Goal: Task Accomplishment & Management: Use online tool/utility

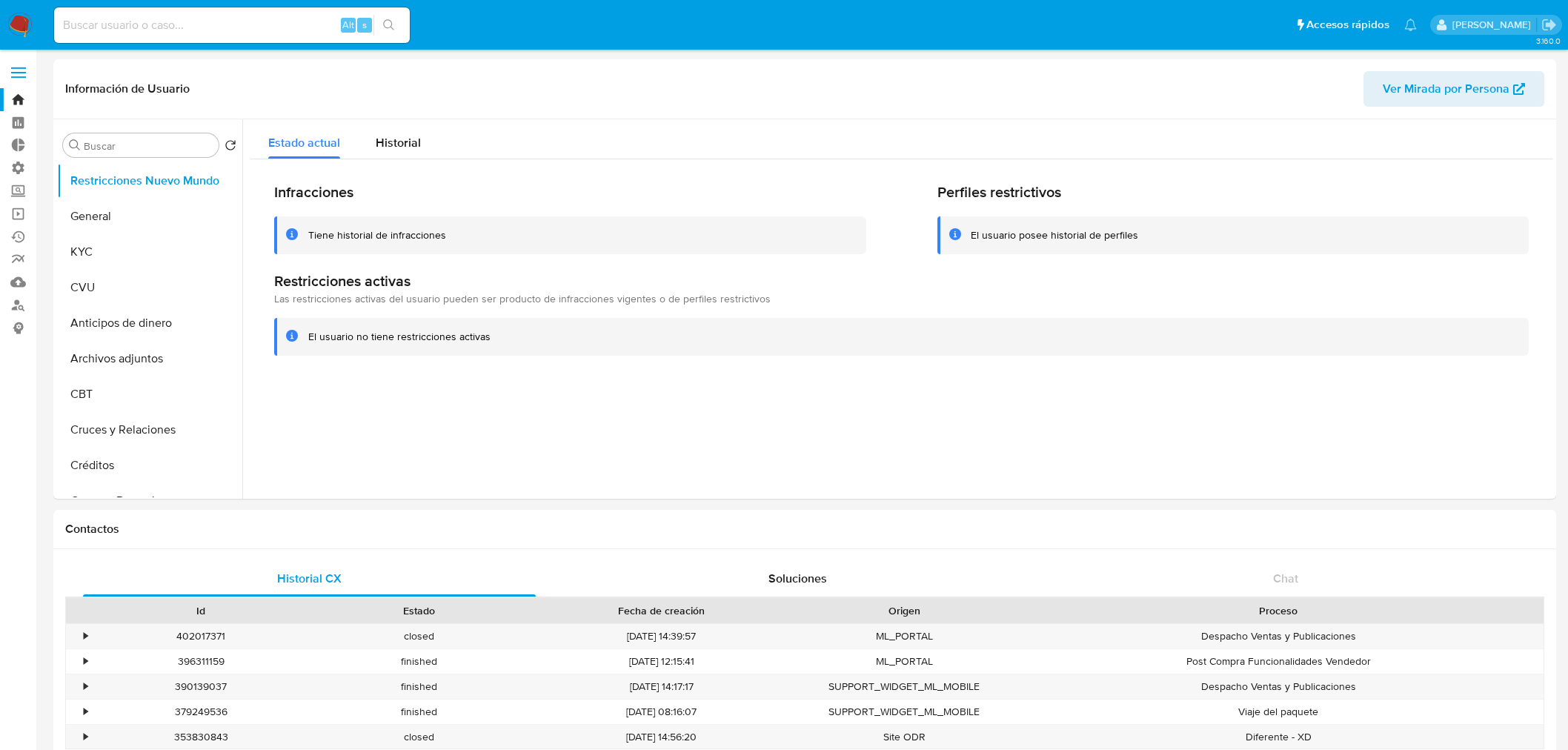
select select "10"
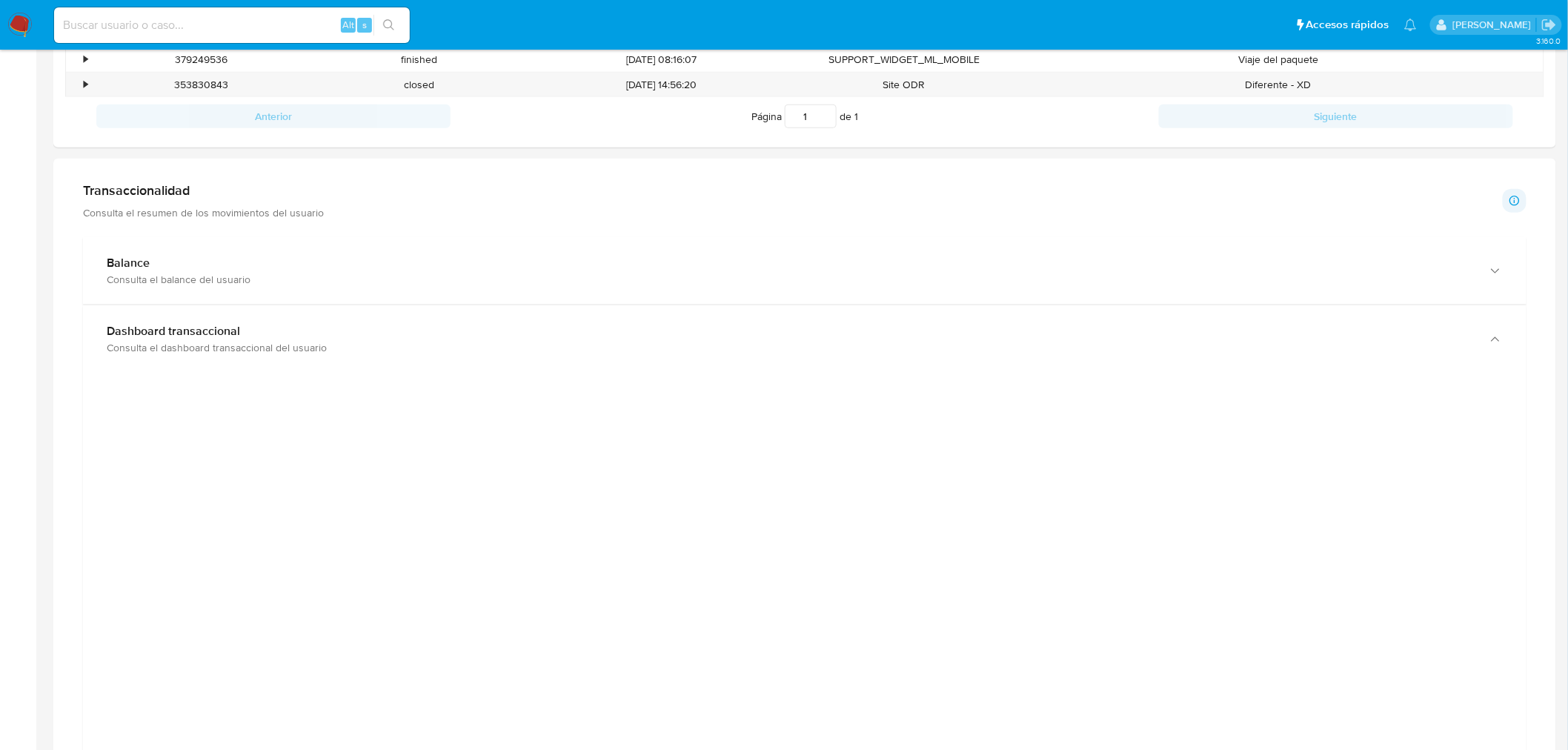
click at [230, 30] on input at bounding box center [232, 25] width 356 height 19
paste input "489239835"
type input "489239835"
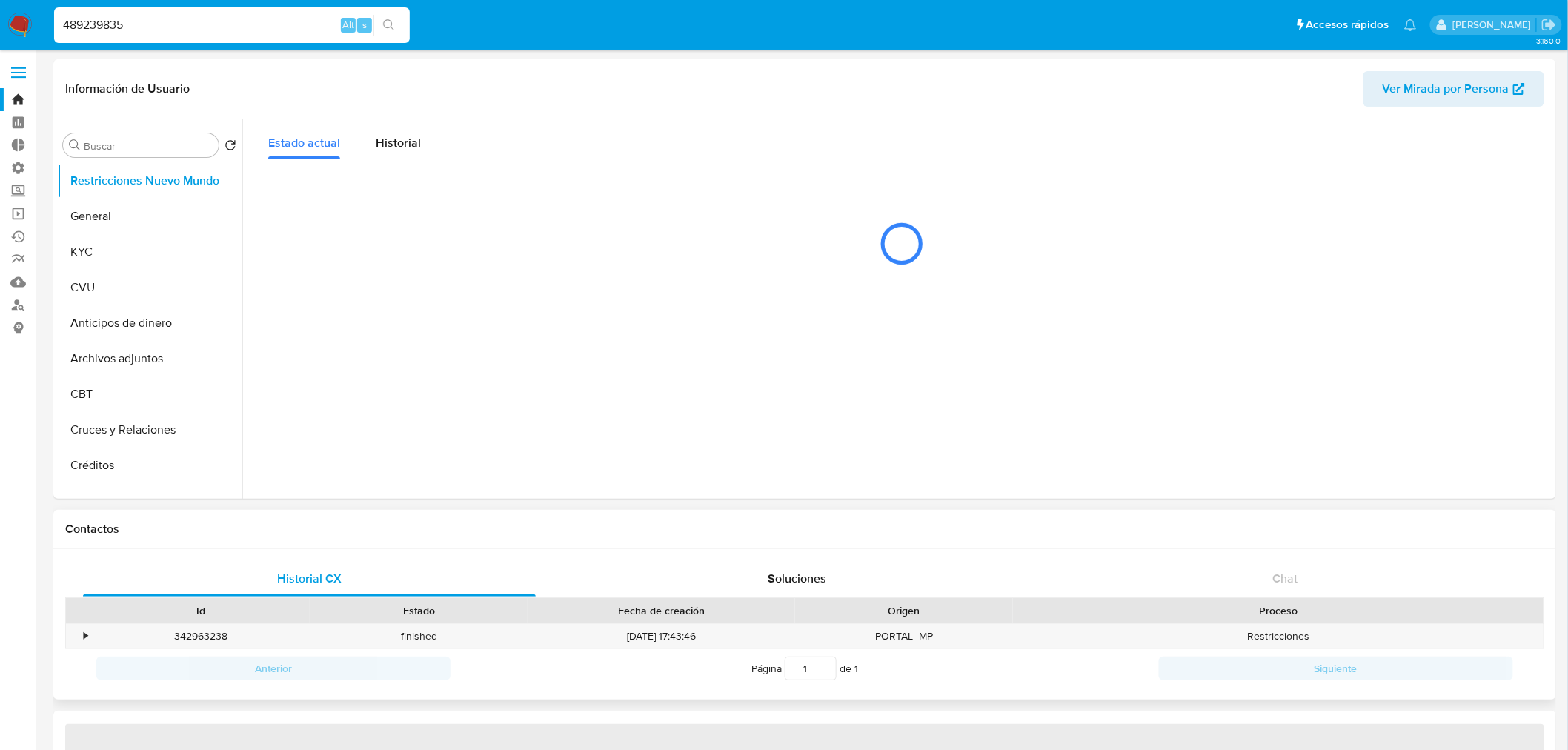
select select "10"
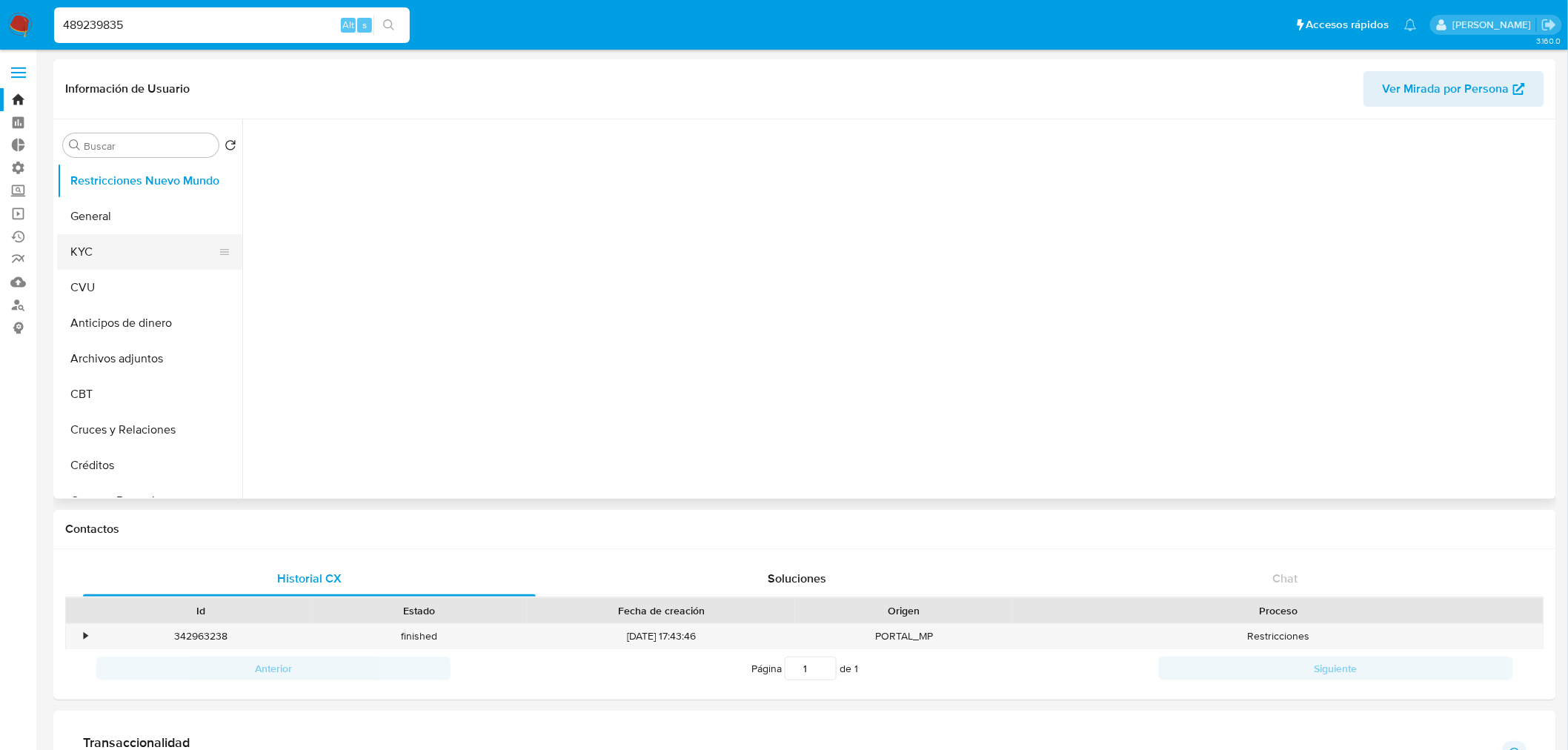
click at [86, 241] on button "KYC" at bounding box center [144, 252] width 173 height 35
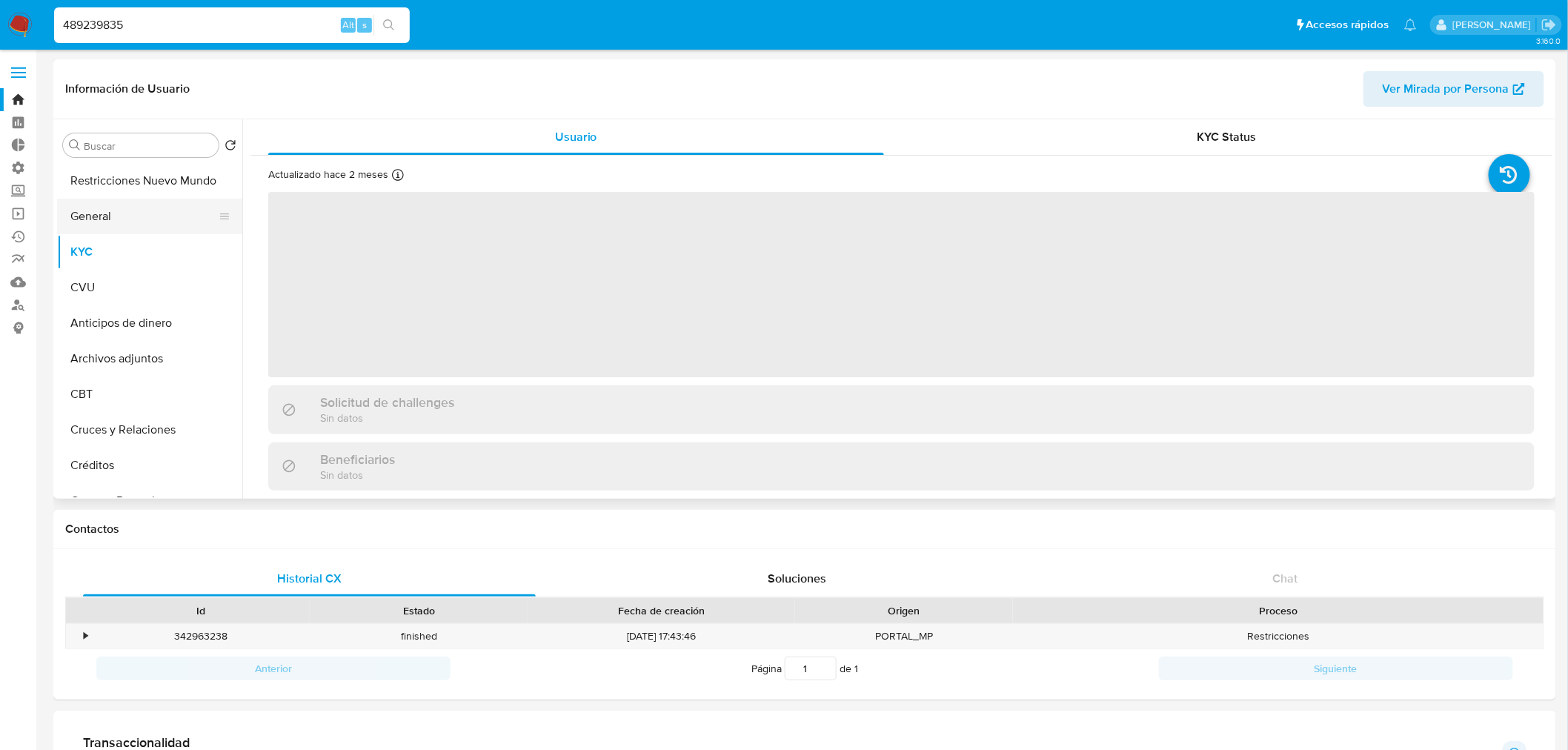
click at [94, 223] on button "General" at bounding box center [144, 217] width 173 height 35
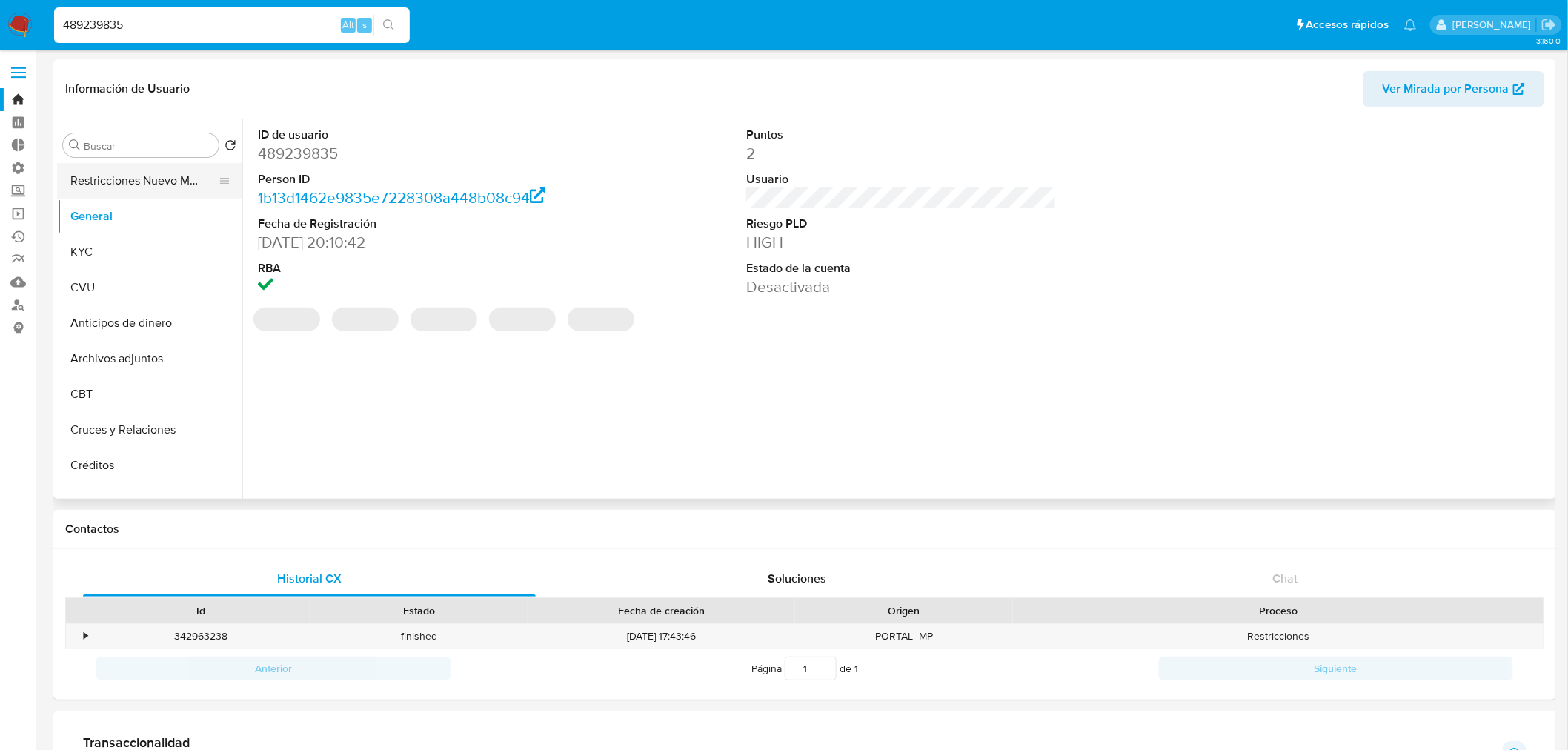
click at [115, 185] on button "Restricciones Nuevo Mundo" at bounding box center [144, 180] width 173 height 35
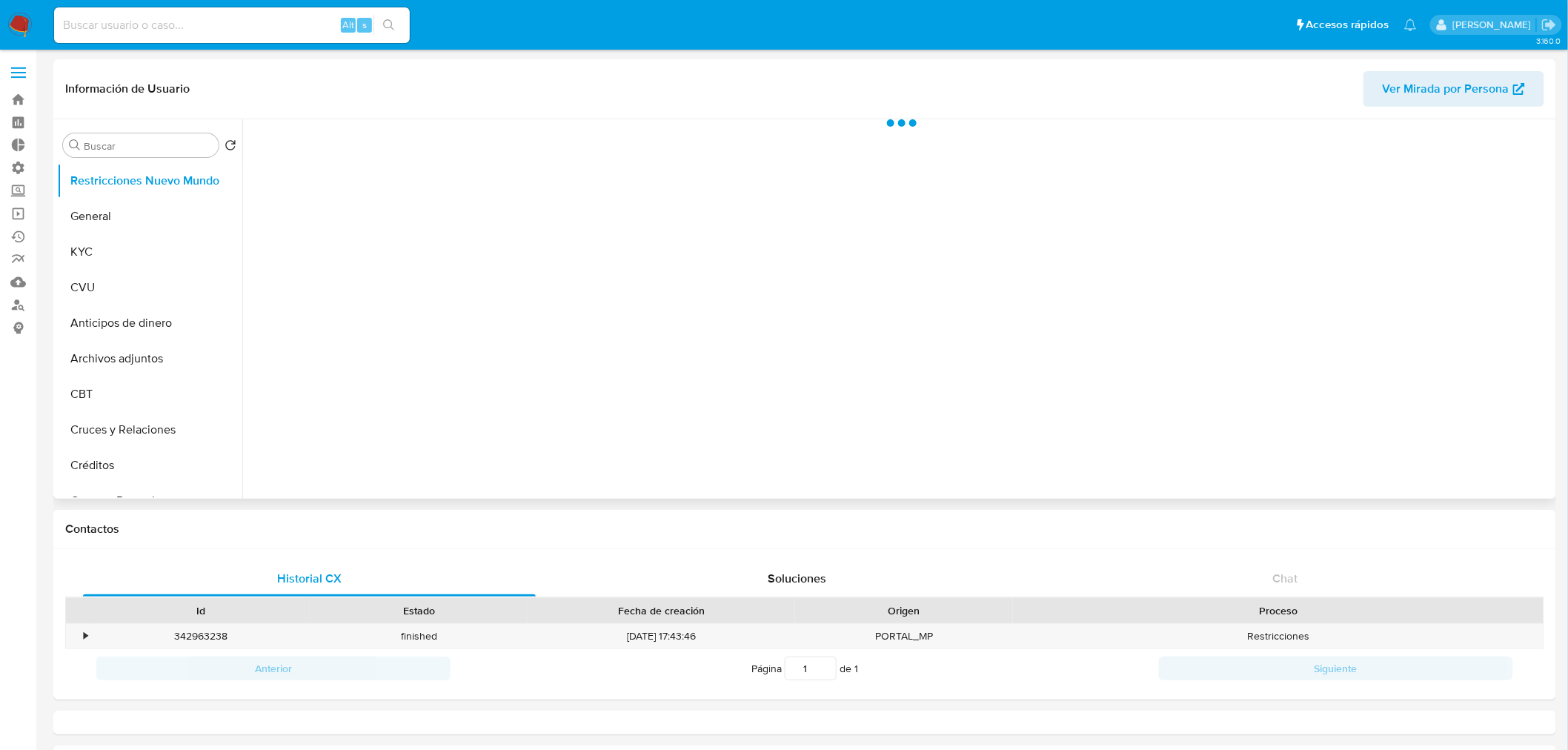
select select "10"
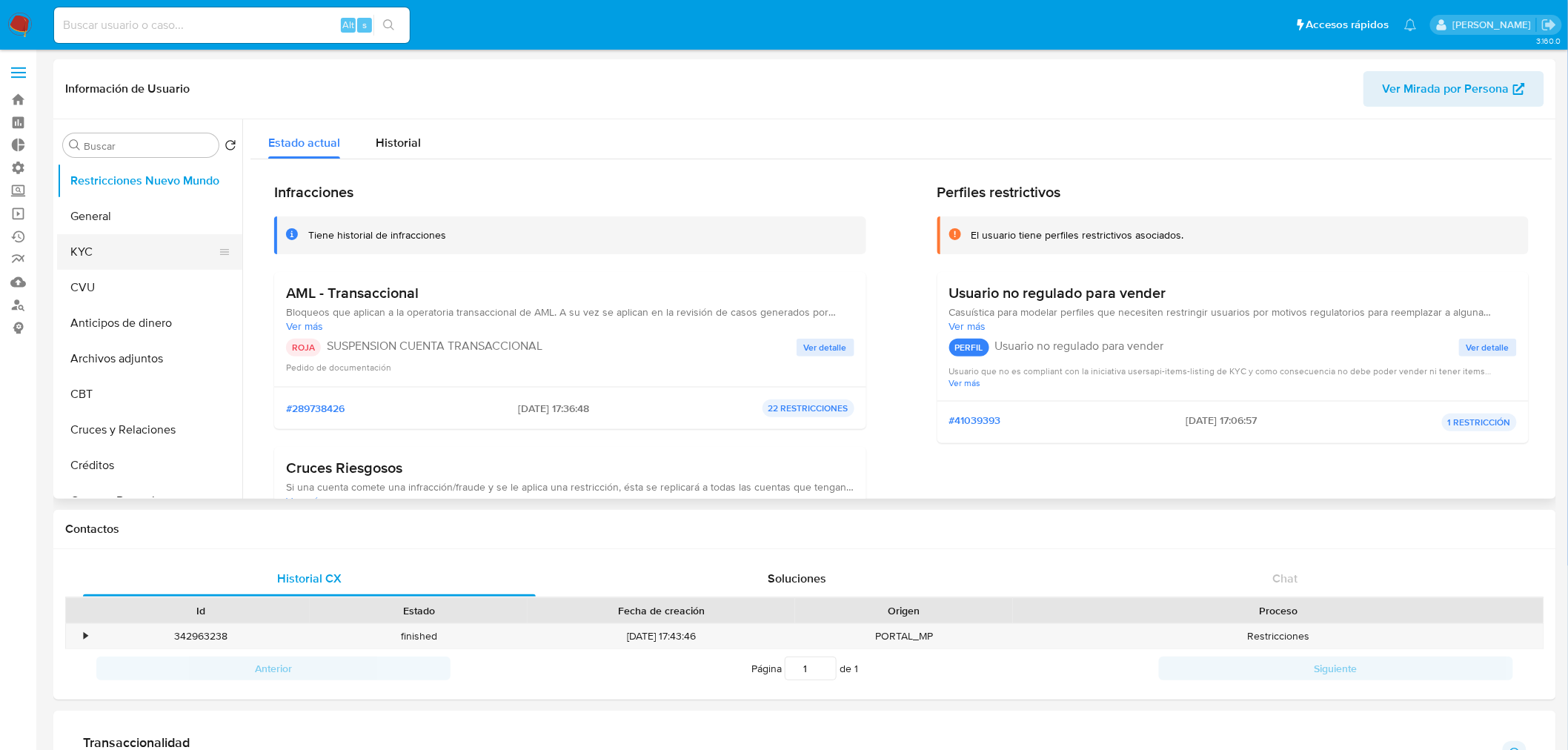
click at [90, 261] on button "KYC" at bounding box center [144, 252] width 173 height 35
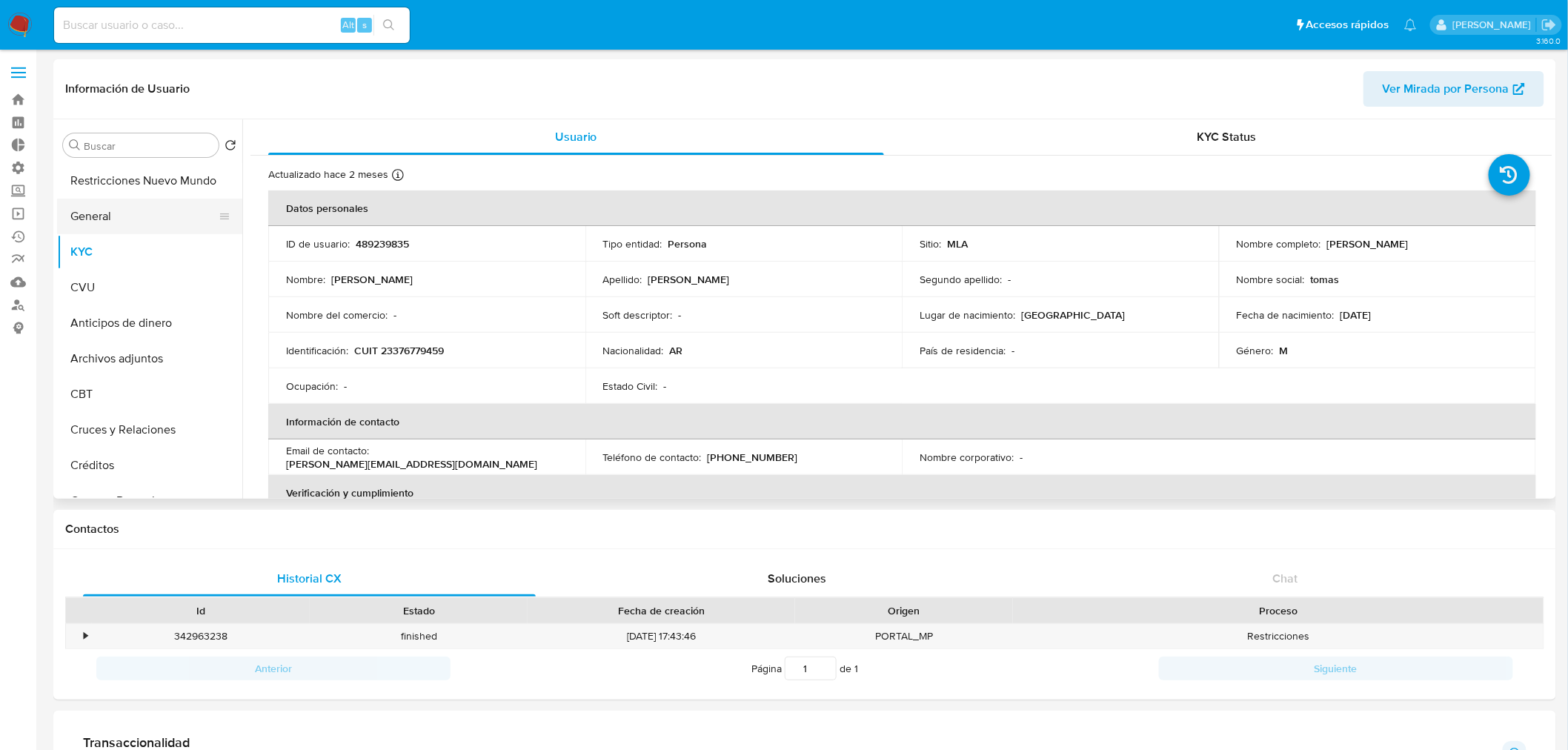
click at [129, 220] on button "General" at bounding box center [144, 217] width 173 height 35
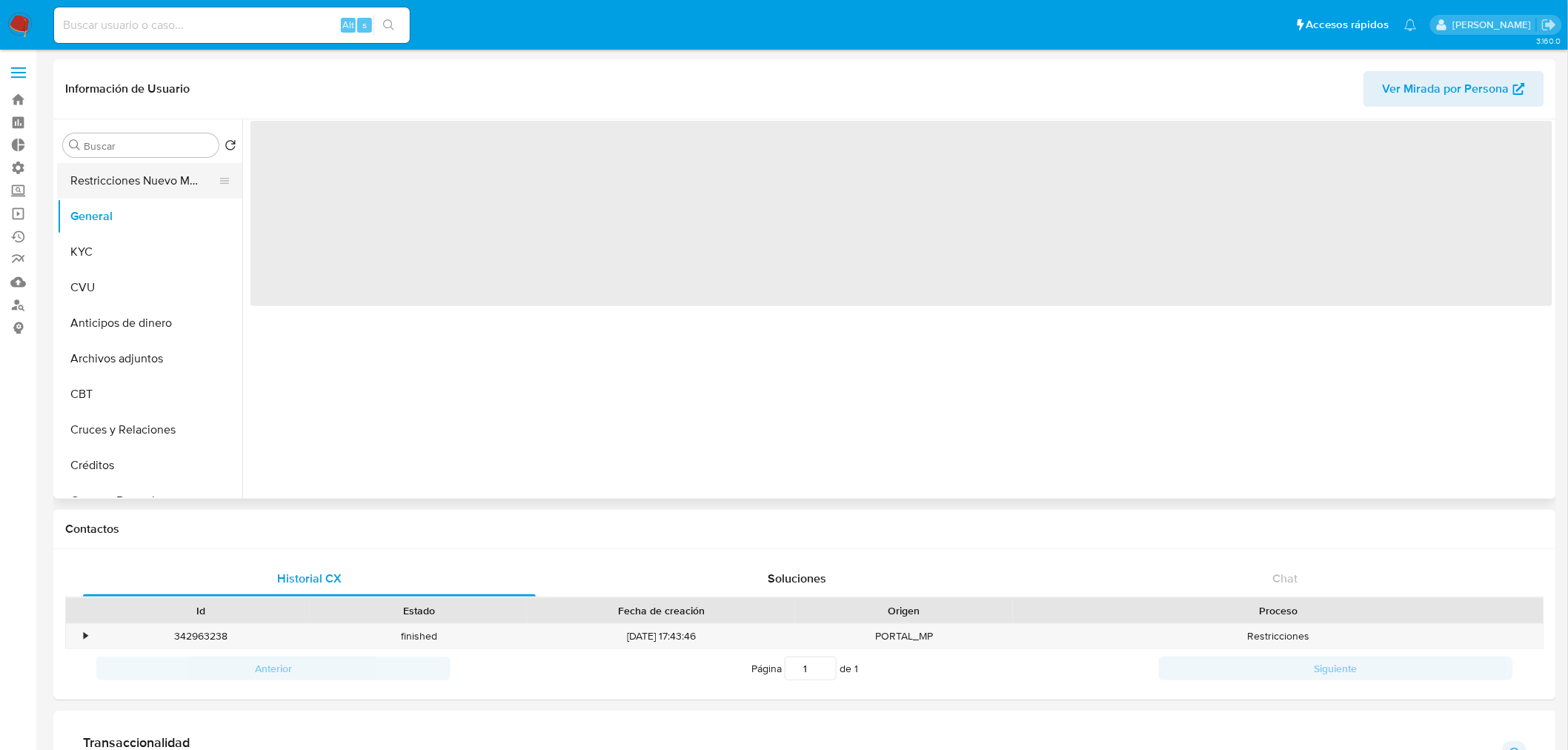
click at [183, 180] on button "Restricciones Nuevo Mundo" at bounding box center [144, 180] width 173 height 35
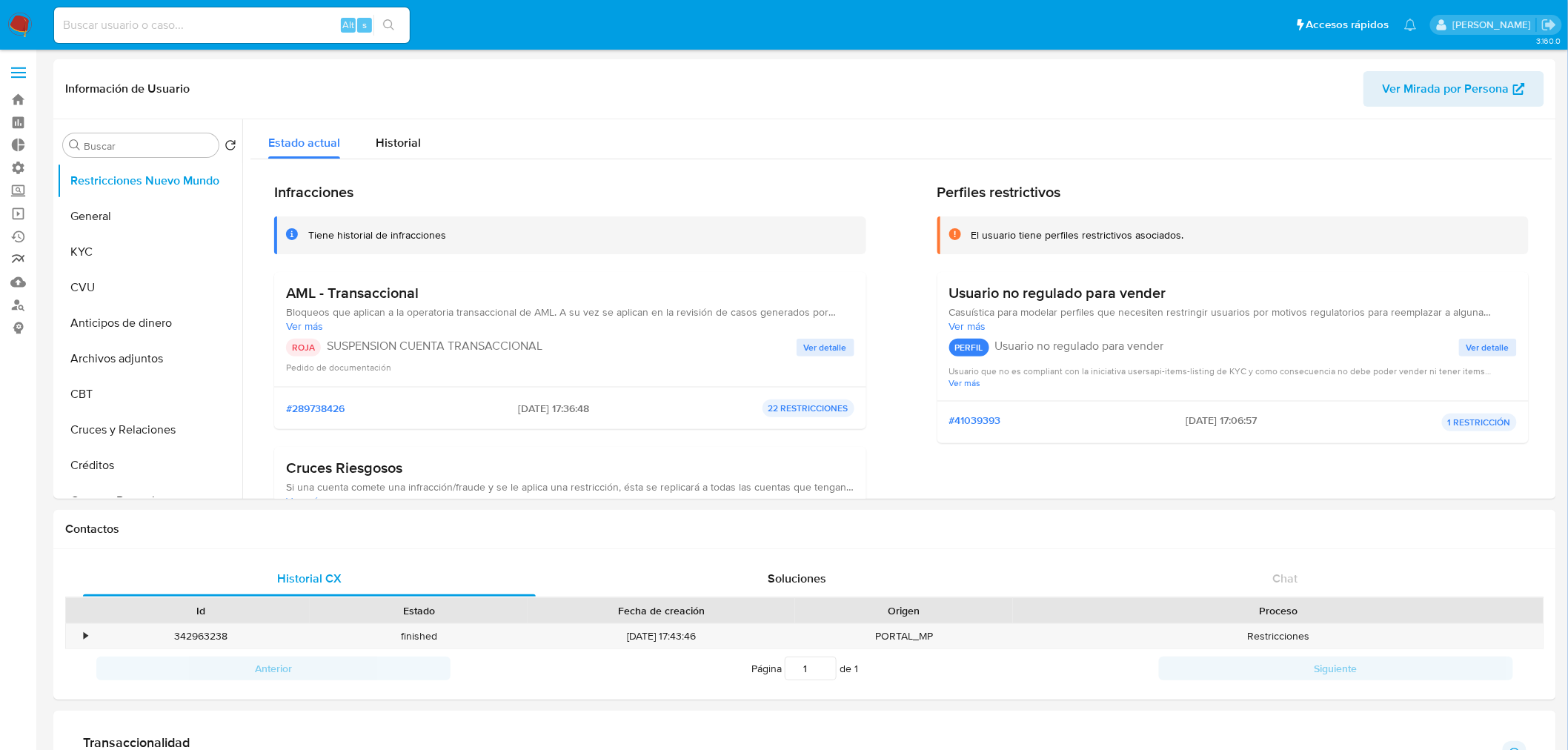
click at [14, 260] on link "Reportes" at bounding box center [88, 260] width 176 height 23
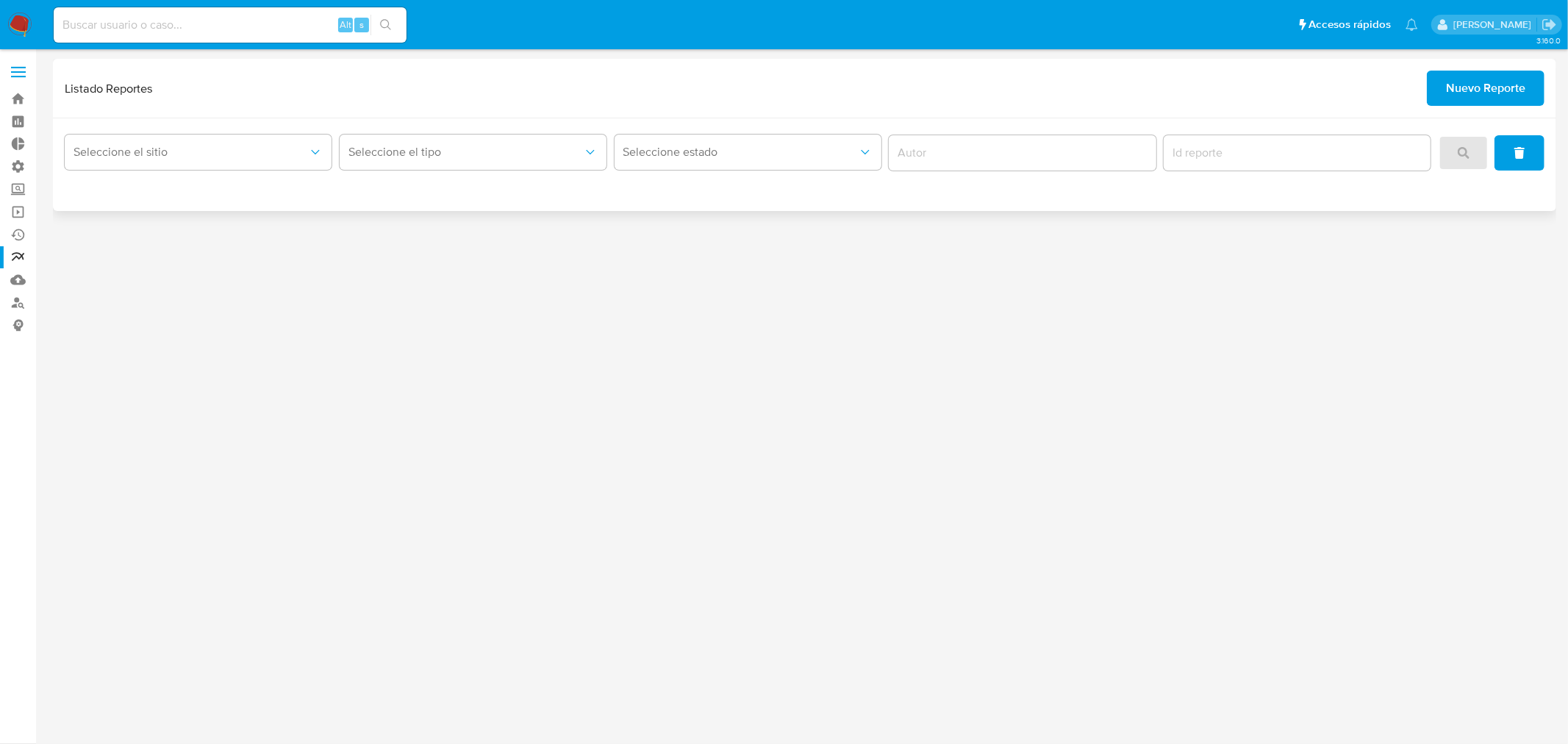
click at [1490, 99] on span "Nuevo Reporte" at bounding box center [1486, 88] width 80 height 33
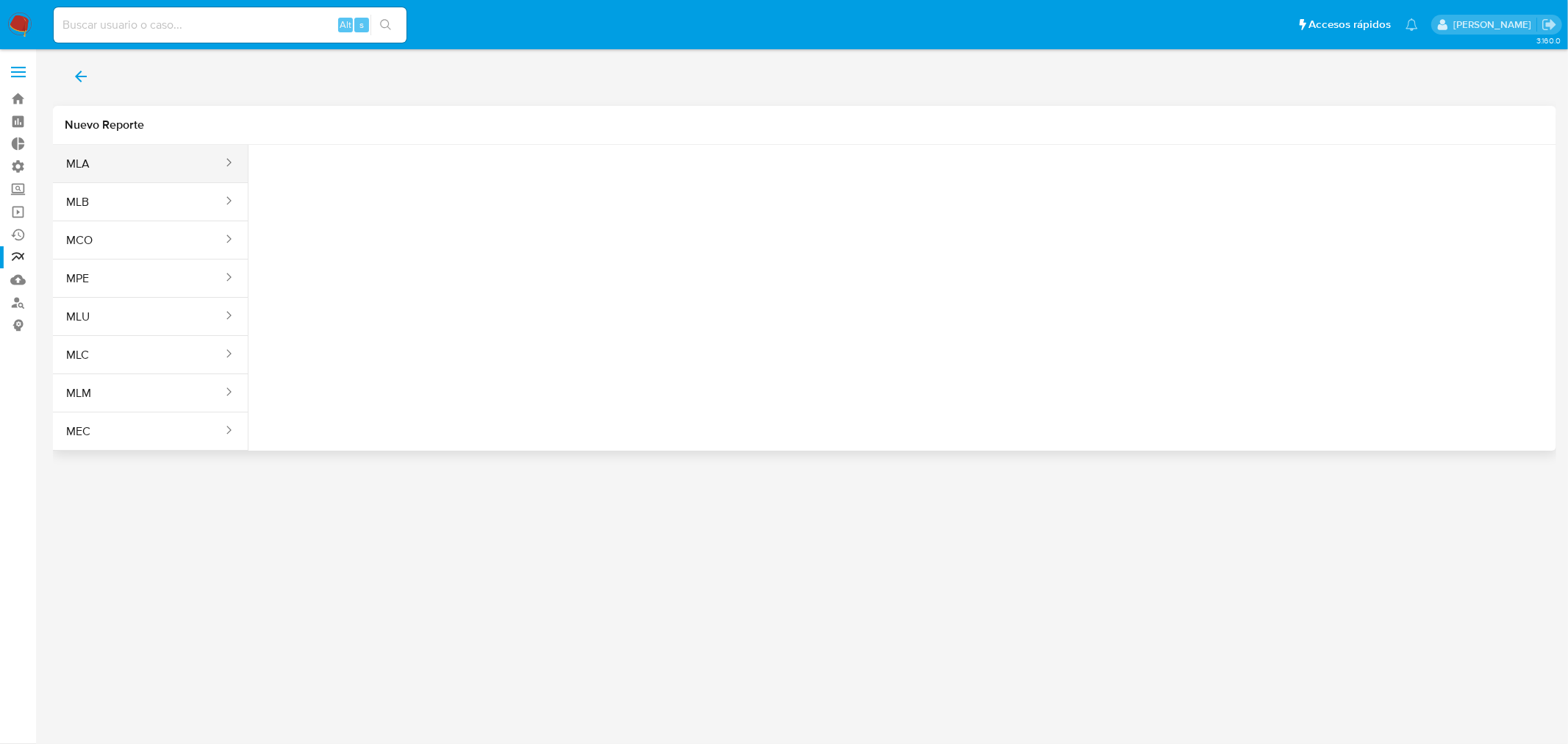
click at [187, 166] on button "MLA" at bounding box center [138, 164] width 171 height 35
click at [290, 181] on span "Seleccione una opcion" at bounding box center [333, 184] width 130 height 14
click at [295, 173] on button "Seleccione una opcion" at bounding box center [340, 184] width 161 height 35
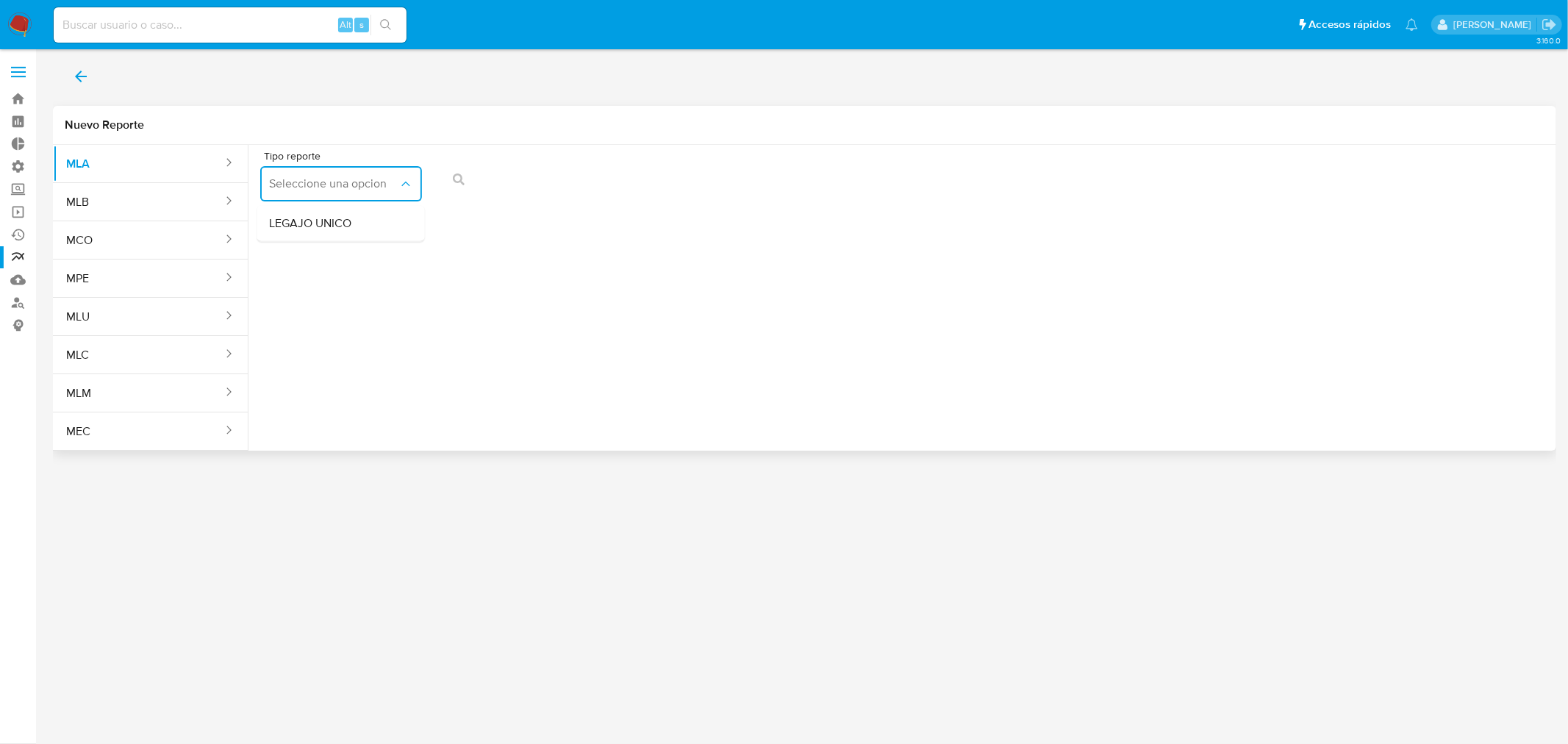
click at [295, 173] on button "Seleccione una opcion" at bounding box center [340, 184] width 161 height 35
click at [173, 160] on button "MLA" at bounding box center [138, 164] width 171 height 35
click at [67, 72] on button "back" at bounding box center [81, 76] width 56 height 35
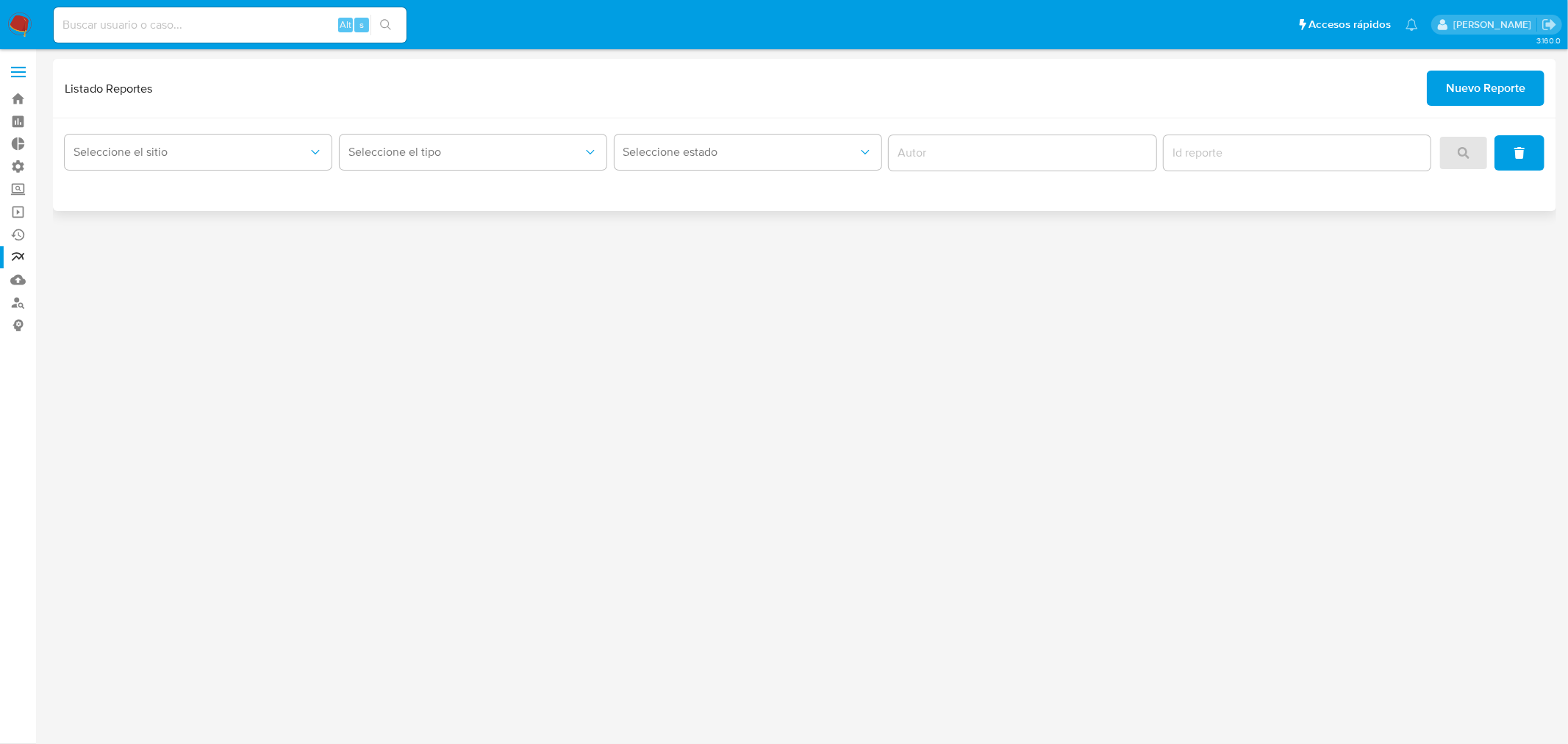
click at [393, 173] on div "Seleccione el tipo" at bounding box center [473, 153] width 267 height 45
click at [650, 150] on span "Seleccione estado" at bounding box center [741, 152] width 235 height 14
click at [493, 162] on button "Seleccione el tipo" at bounding box center [473, 152] width 267 height 35
click at [220, 168] on button "Seleccione el sitio" at bounding box center [197, 152] width 267 height 35
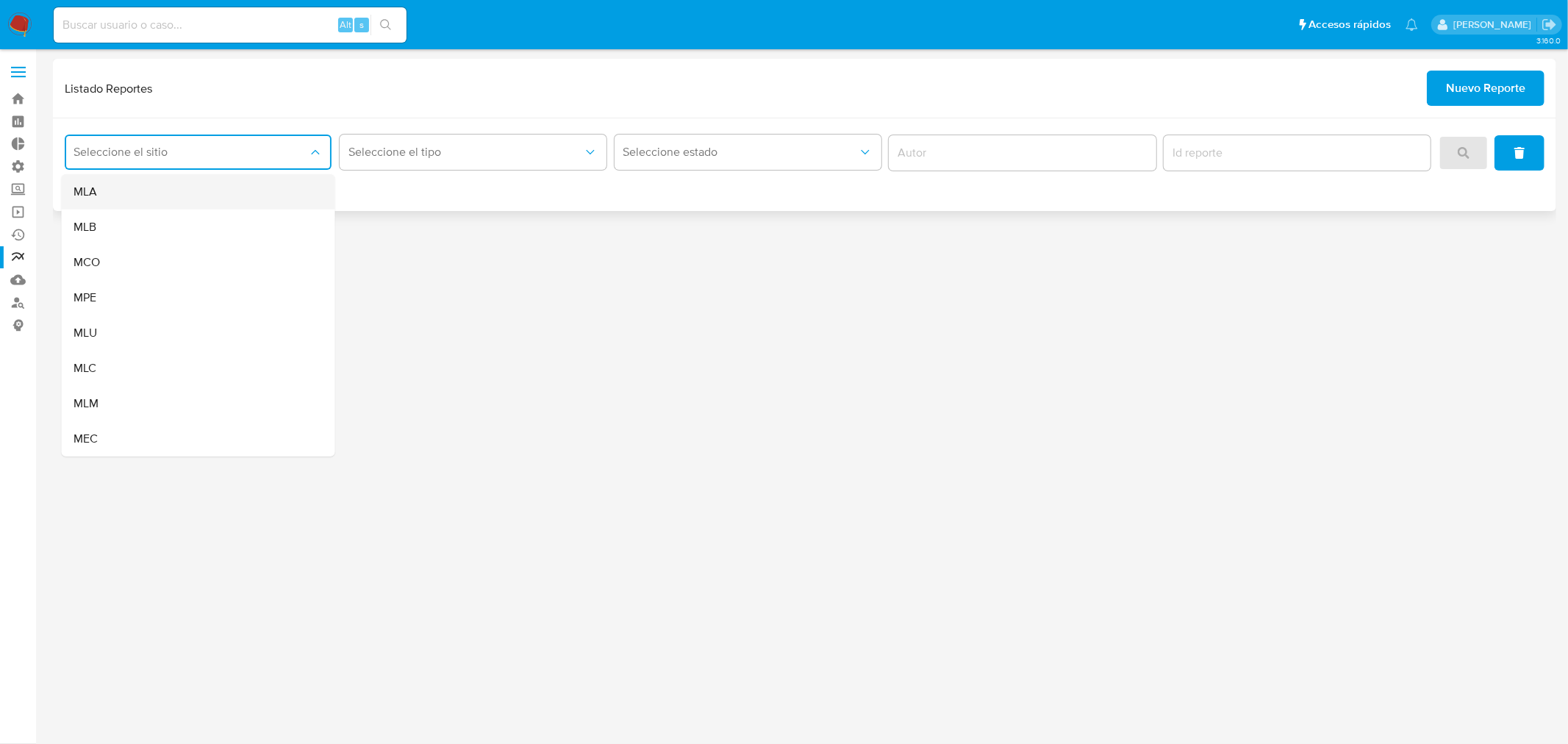
click at [127, 174] on div "MLA" at bounding box center [193, 192] width 241 height 35
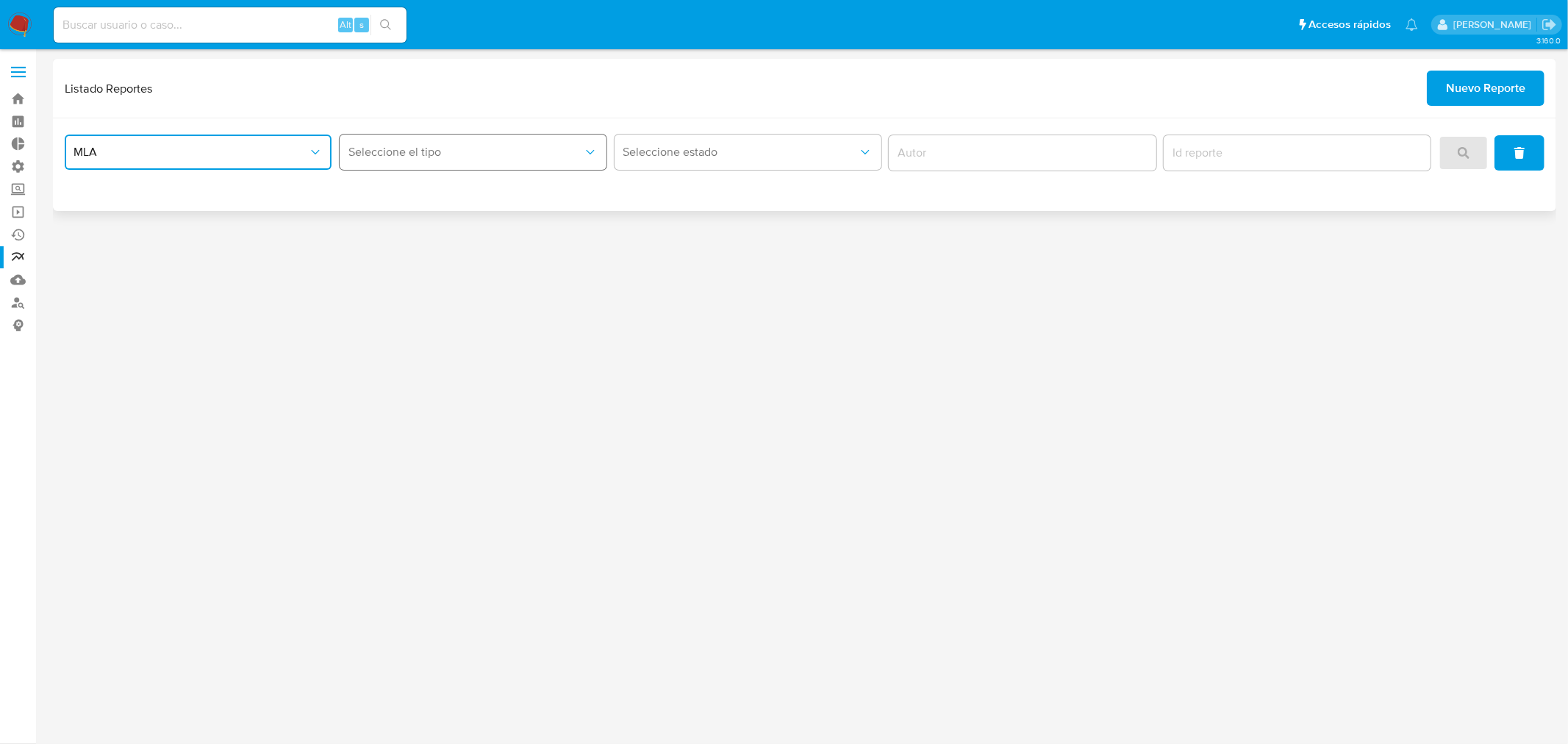
click at [460, 153] on span "Seleccione el tipo" at bounding box center [465, 152] width 235 height 14
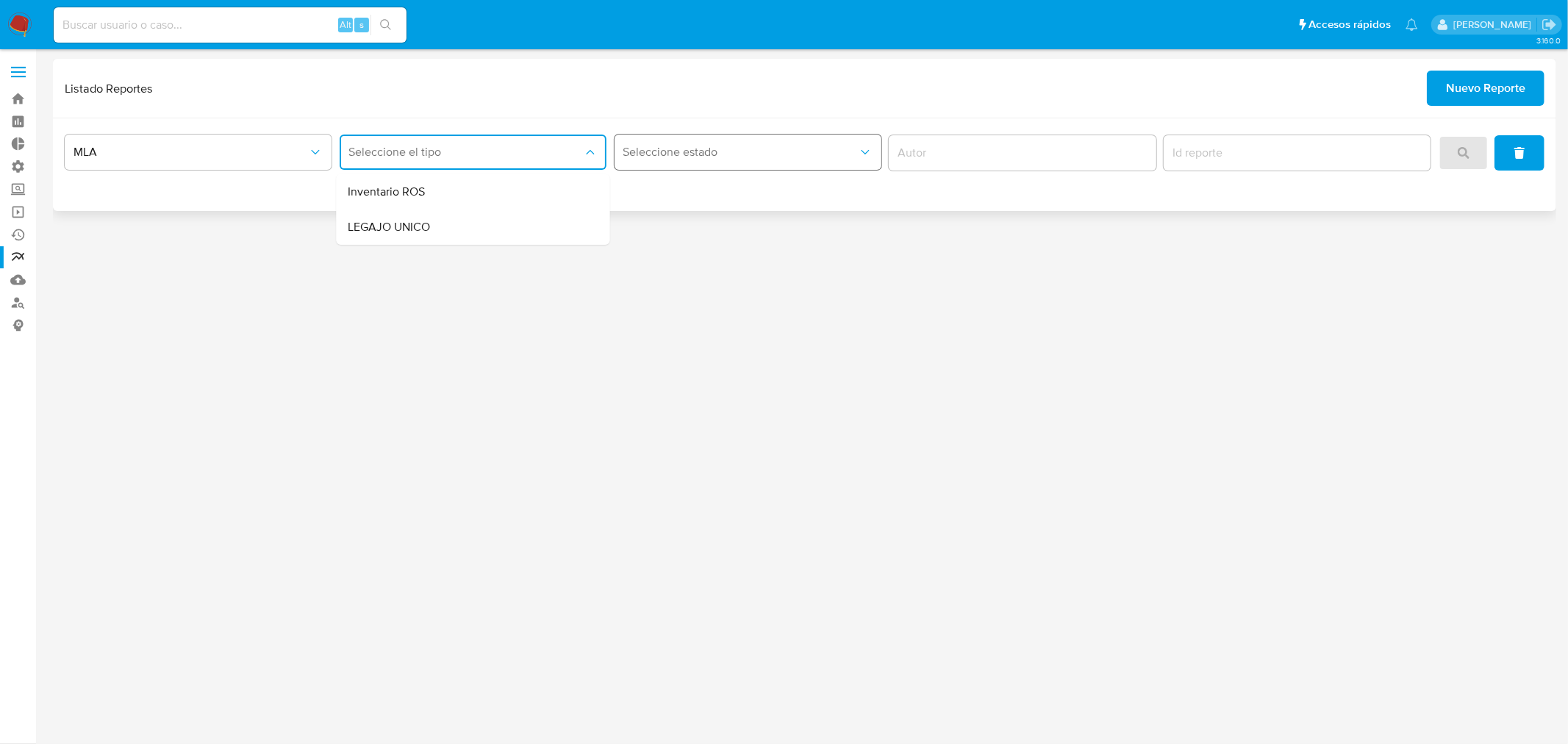
click at [770, 163] on button "Seleccione estado" at bounding box center [748, 152] width 267 height 35
